Goal: Contribute content: Contribute content

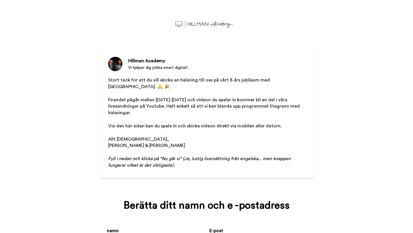
click at [354, 94] on div "Hillman Academy Vi hjälper dig jobba smart digitalt Stort tack för att du vill …" at bounding box center [206, 116] width 413 height 233
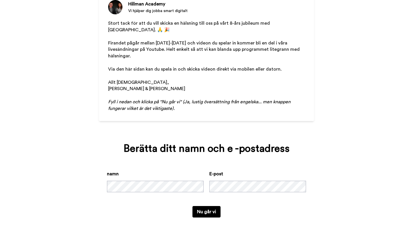
scroll to position [57, 0]
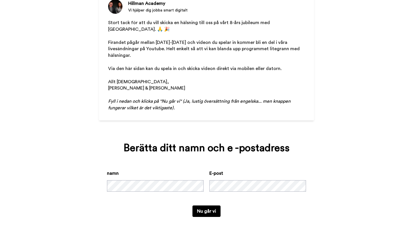
click at [200, 211] on button "Nu går vi" at bounding box center [207, 210] width 28 height 11
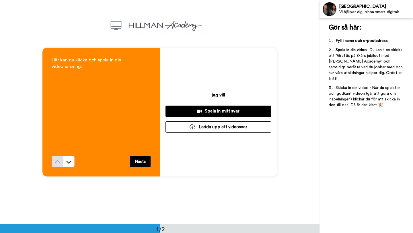
click at [202, 110] on icon at bounding box center [199, 111] width 5 height 4
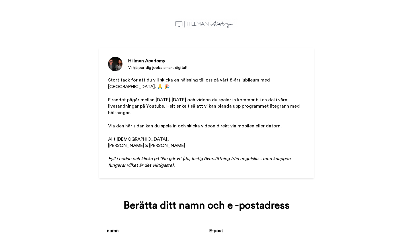
click at [73, 196] on div "Hillman Academy Vi hjälper dig jobba smart digitalt Stort tack för att du vill …" at bounding box center [206, 116] width 413 height 233
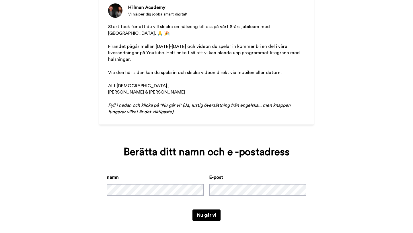
scroll to position [57, 0]
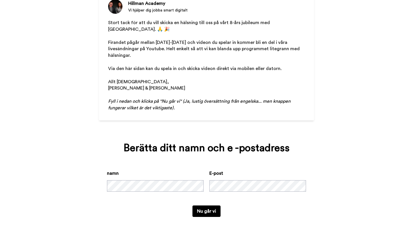
click at [209, 208] on button "Nu går vi" at bounding box center [207, 210] width 28 height 11
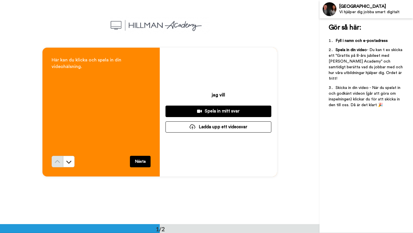
click at [204, 110] on div "Spela in mitt svar" at bounding box center [218, 111] width 97 height 6
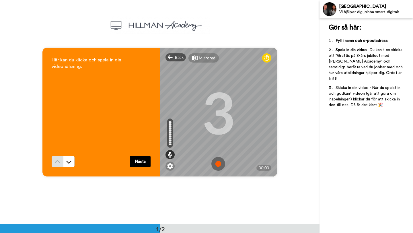
click at [139, 161] on button "Nästa" at bounding box center [140, 161] width 21 height 11
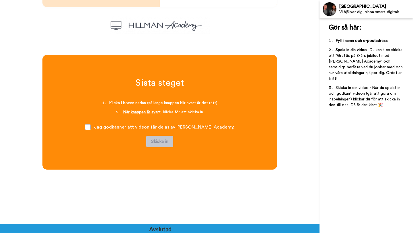
scroll to position [170, 0]
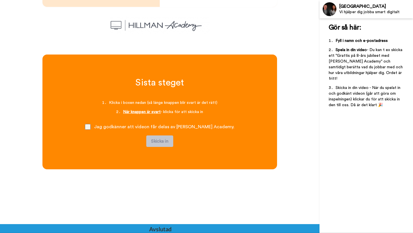
click at [91, 126] on span at bounding box center [88, 127] width 6 height 6
click at [243, 73] on div "Sista steget ﻿ Klicka i boxen nedan (så länge knappen blir svart är det rätt) N…" at bounding box center [159, 112] width 235 height 115
click at [91, 128] on span at bounding box center [88, 127] width 6 height 6
